Goal: Task Accomplishment & Management: Manage account settings

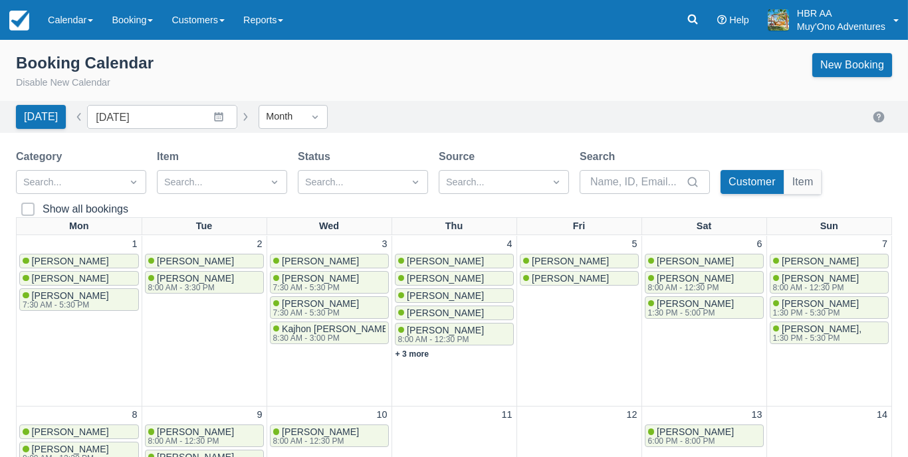
scroll to position [408, 0]
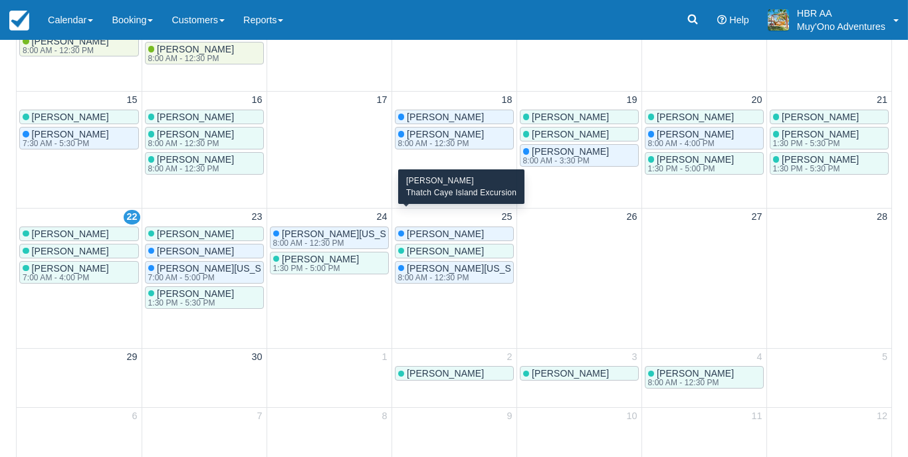
click at [482, 229] on div "[PERSON_NAME]" at bounding box center [454, 234] width 112 height 11
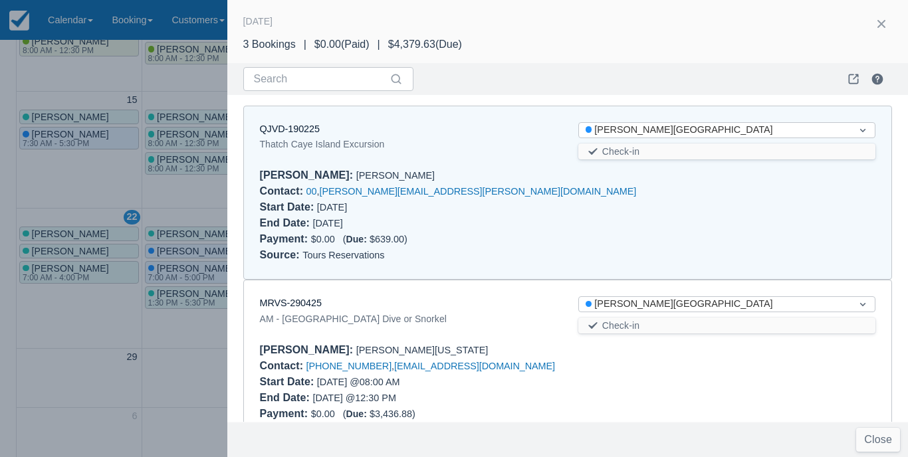
scroll to position [11, 0]
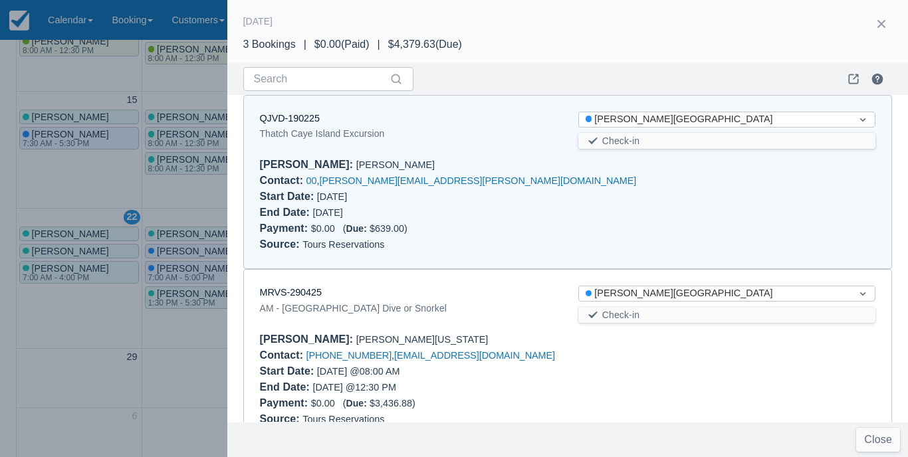
click at [314, 123] on div "QJVD-190225" at bounding box center [408, 119] width 297 height 15
click at [313, 117] on link "QJVD-190225" at bounding box center [290, 118] width 60 height 11
click at [880, 24] on button "button" at bounding box center [881, 23] width 21 height 21
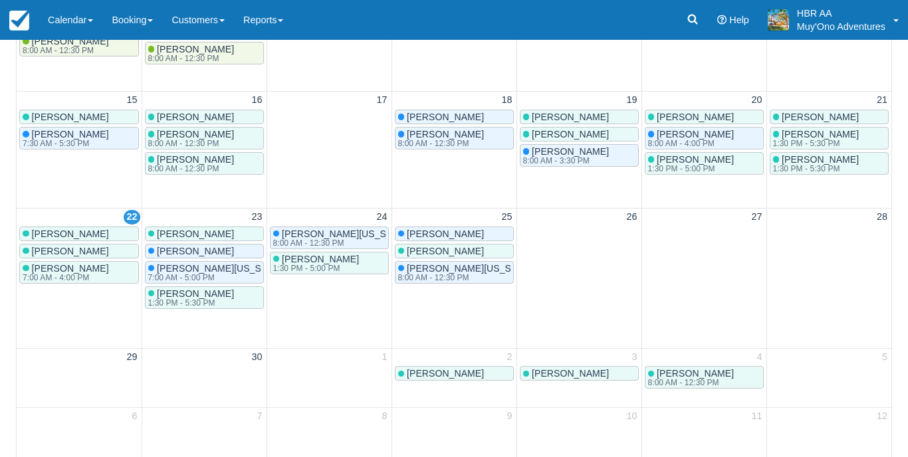
scroll to position [0, 0]
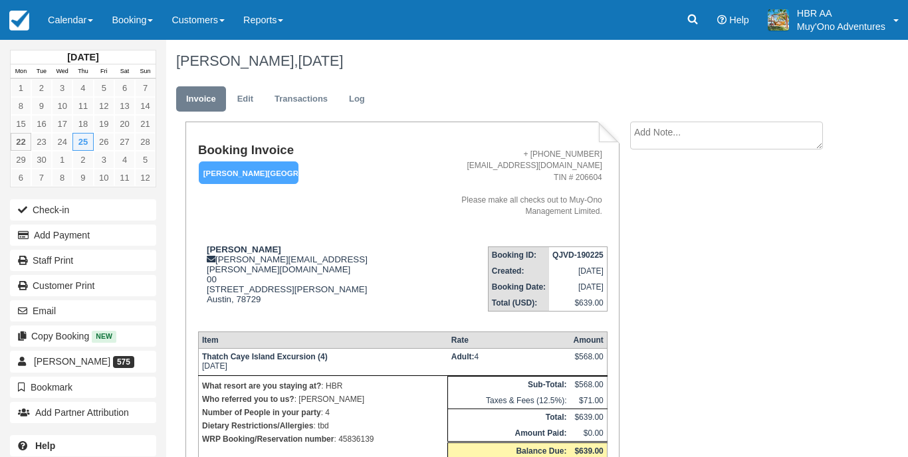
click at [241, 99] on link "Edit" at bounding box center [245, 99] width 36 height 26
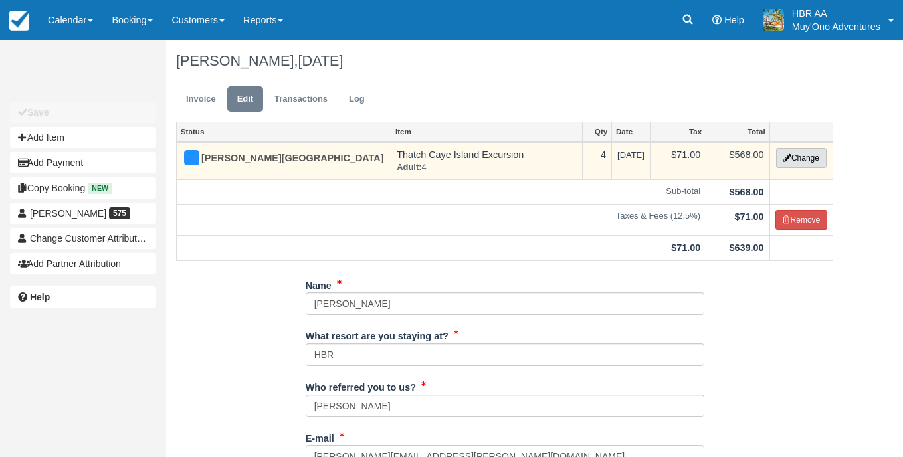
click at [799, 158] on button "Change" at bounding box center [801, 158] width 51 height 20
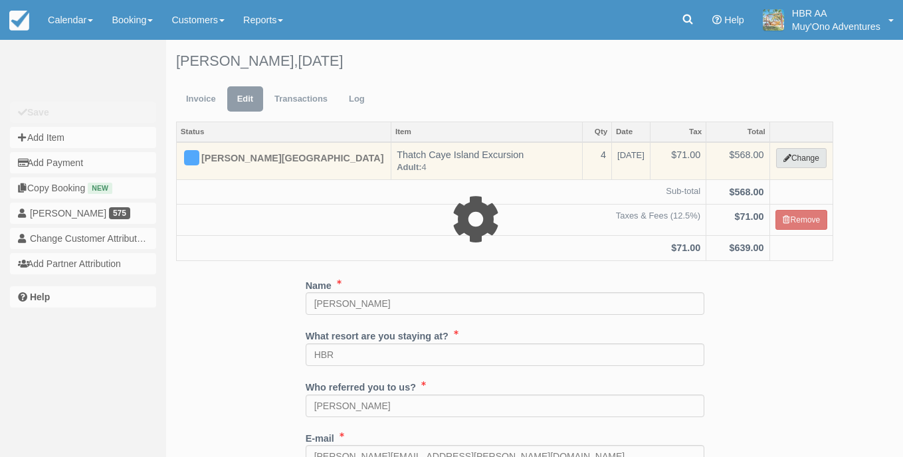
select select "64"
type input "568.00"
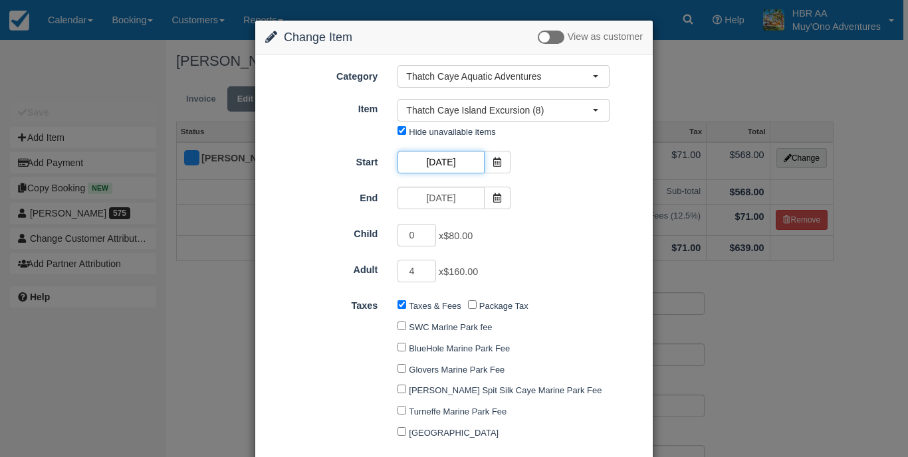
click at [477, 151] on input "[DATE]" at bounding box center [441, 162] width 86 height 23
click at [493, 161] on icon at bounding box center [497, 162] width 9 height 9
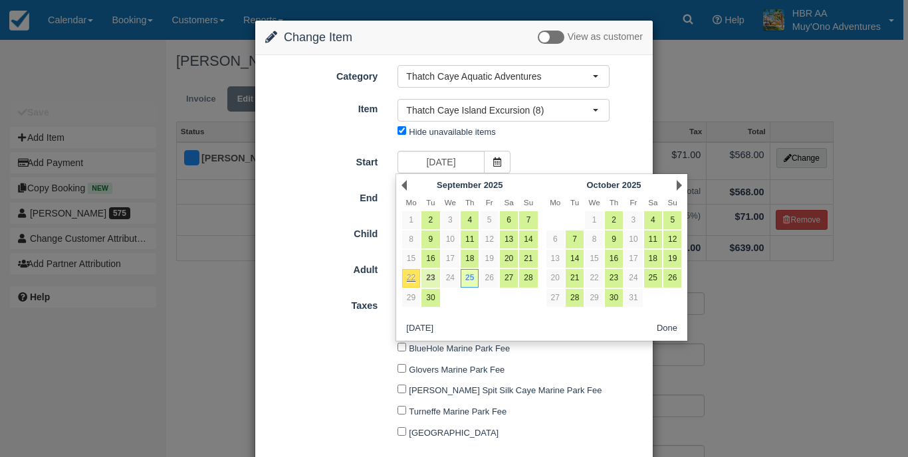
click at [432, 275] on link "23" at bounding box center [430, 278] width 18 height 18
type input "[DATE]"
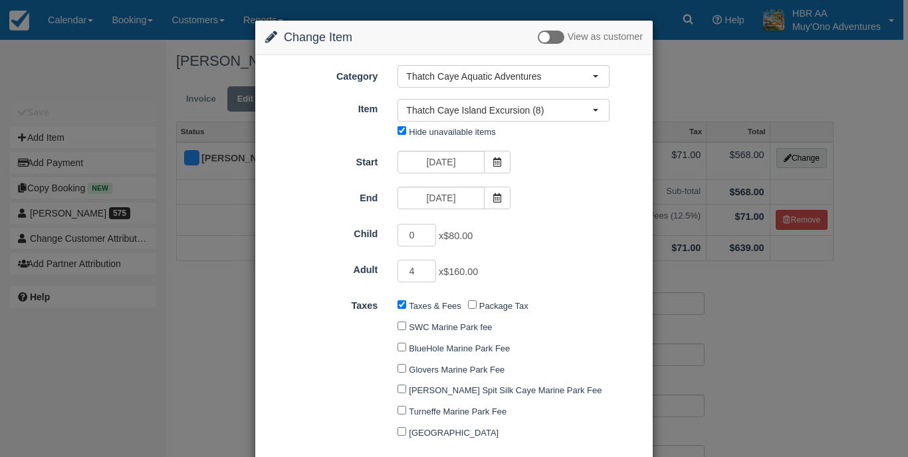
type input "640.00"
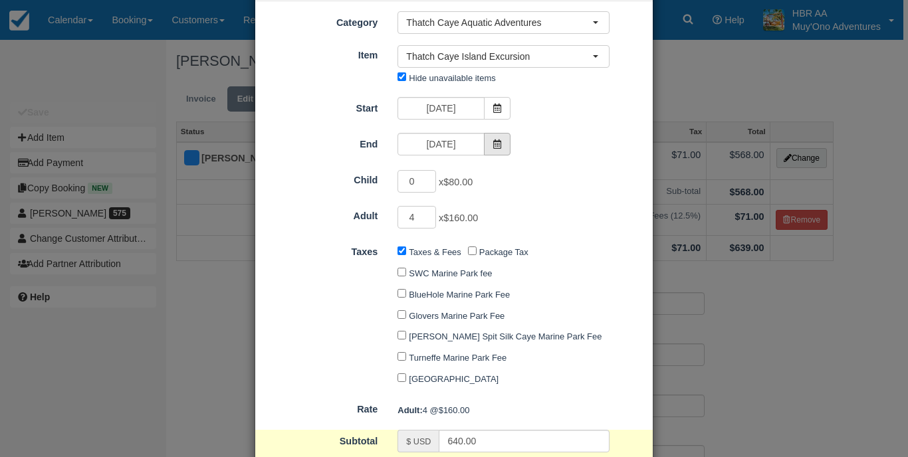
click at [485, 138] on span at bounding box center [497, 144] width 27 height 23
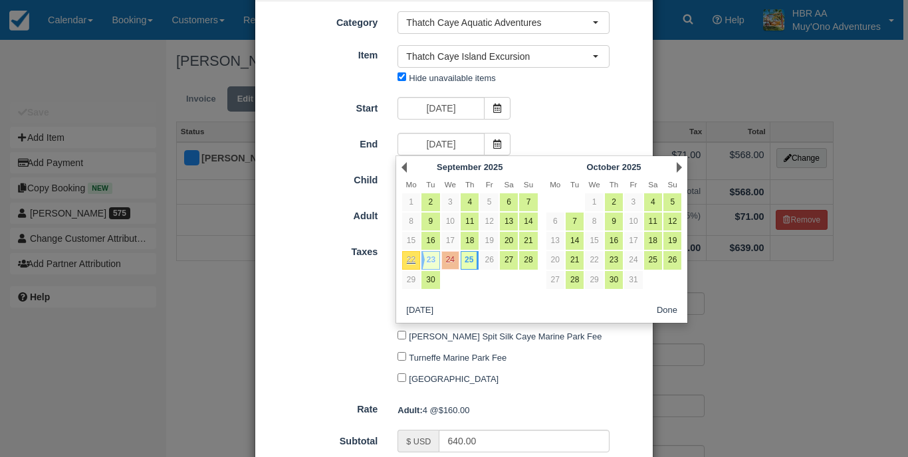
click at [434, 260] on link "23" at bounding box center [430, 260] width 18 height 18
type input "[DATE]"
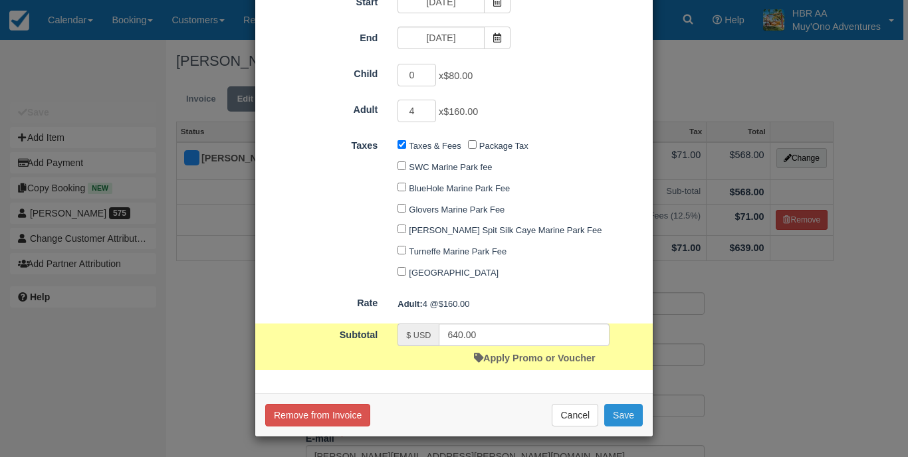
scroll to position [162, 0]
click at [629, 412] on button "Save" at bounding box center [623, 415] width 39 height 23
checkbox input "false"
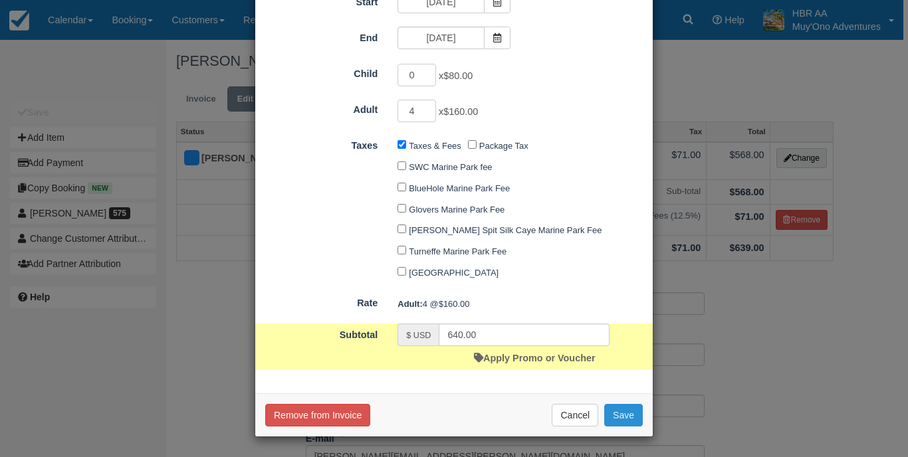
checkbox input "false"
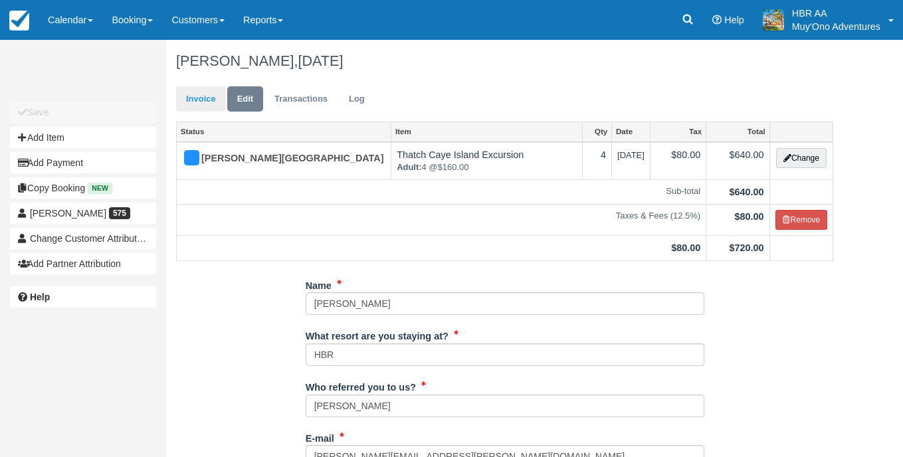
click at [195, 109] on link "Invoice" at bounding box center [201, 99] width 50 height 26
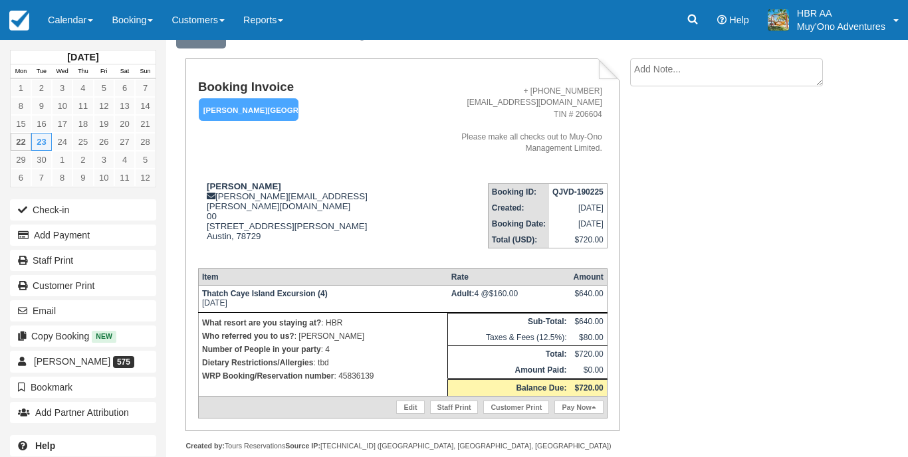
scroll to position [64, 0]
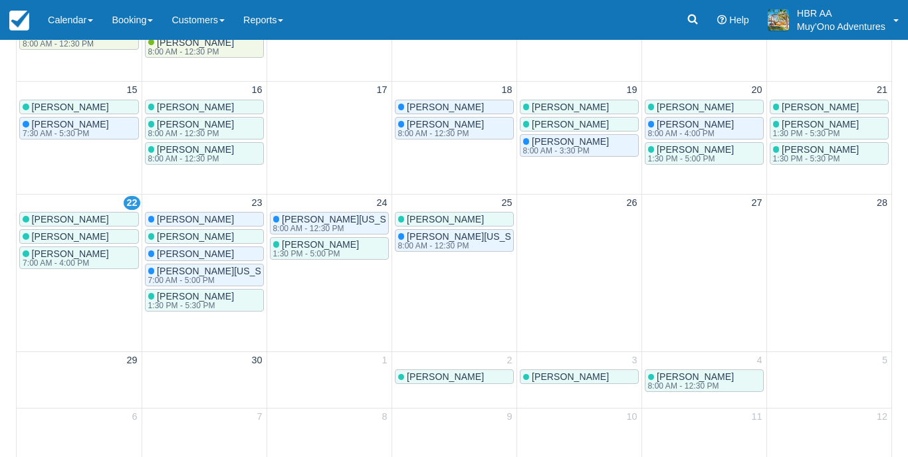
scroll to position [408, 0]
